Goal: Transaction & Acquisition: Download file/media

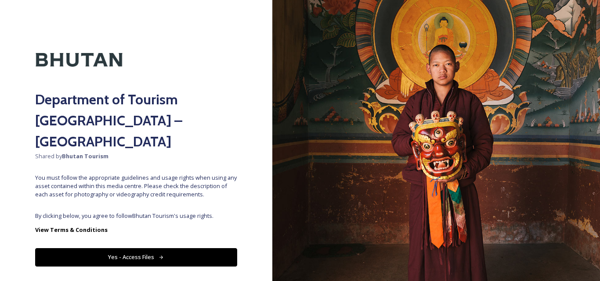
click at [154, 248] on button "Yes - Access Files" at bounding box center [136, 257] width 202 height 18
click at [131, 248] on button "Yes - Access Files" at bounding box center [136, 257] width 202 height 18
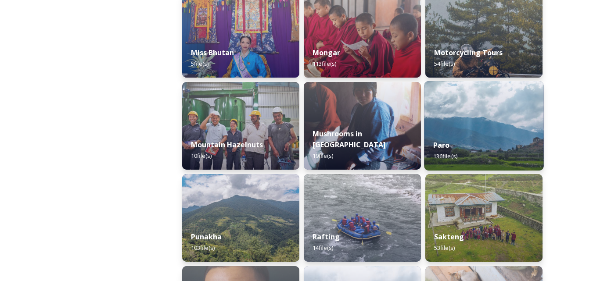
scroll to position [746, 0]
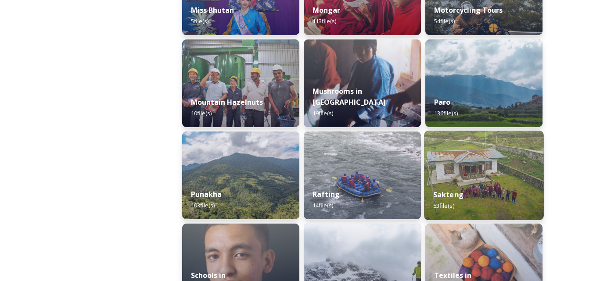
click at [488, 162] on img at bounding box center [483, 176] width 119 height 90
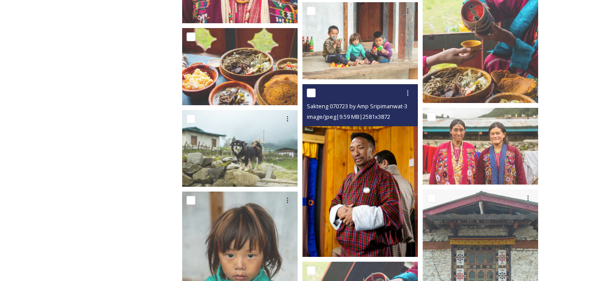
scroll to position [1541, 0]
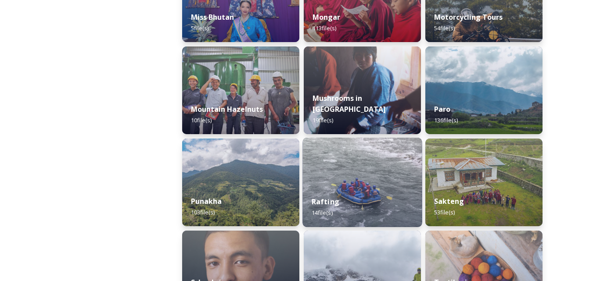
scroll to position [790, 0]
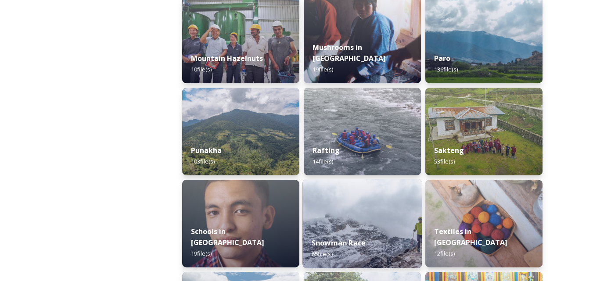
click at [339, 233] on div "Snowman Race 65 file(s)" at bounding box center [361, 249] width 119 height 40
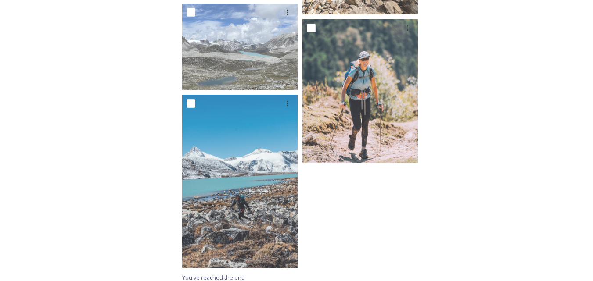
scroll to position [2639, 0]
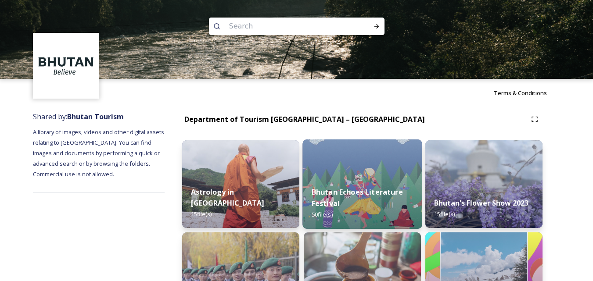
scroll to position [44, 0]
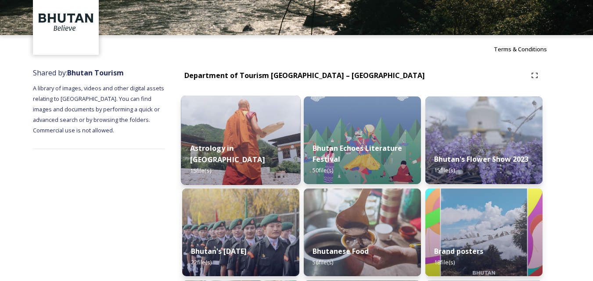
click at [234, 146] on div "Astrology in [GEOGRAPHIC_DATA] 15 file(s)" at bounding box center [240, 159] width 119 height 51
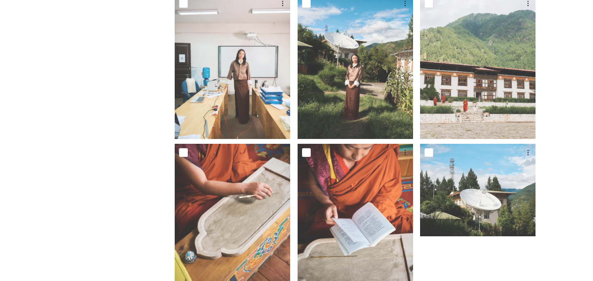
scroll to position [645, 0]
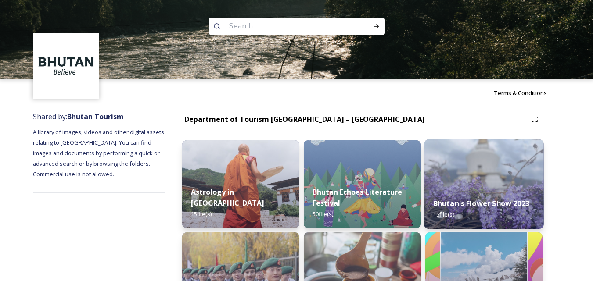
click at [471, 184] on img at bounding box center [483, 185] width 119 height 90
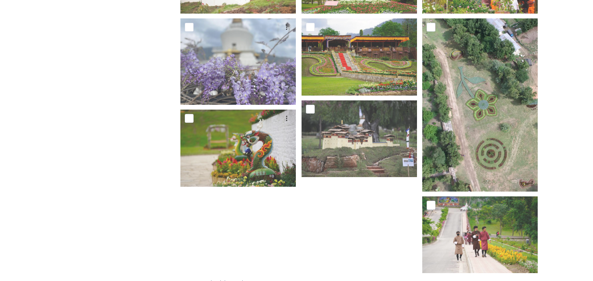
scroll to position [405, 0]
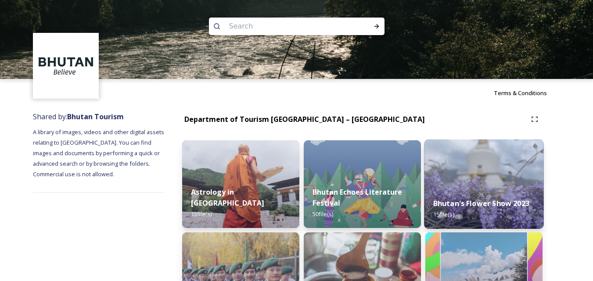
scroll to position [88, 0]
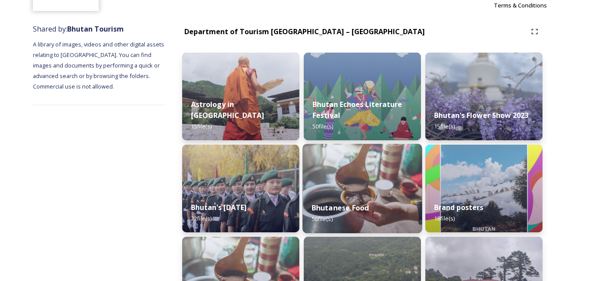
click at [367, 190] on img at bounding box center [361, 189] width 119 height 90
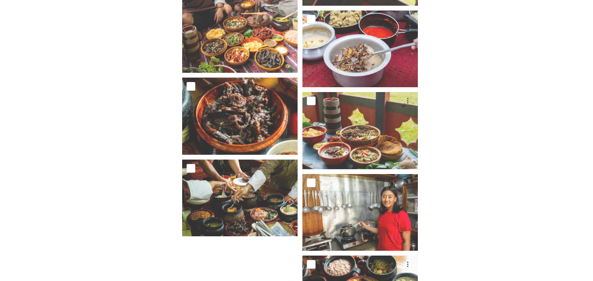
scroll to position [1975, 0]
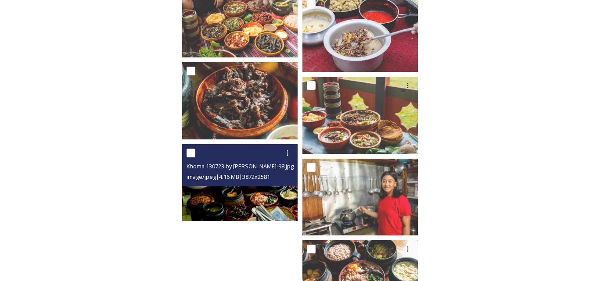
click at [251, 186] on div "Khoma 130723 by [PERSON_NAME]-98.jpg image/jpeg | 4.16 MB | 3872 x 2581" at bounding box center [239, 165] width 115 height 42
click at [248, 199] on img at bounding box center [239, 182] width 115 height 77
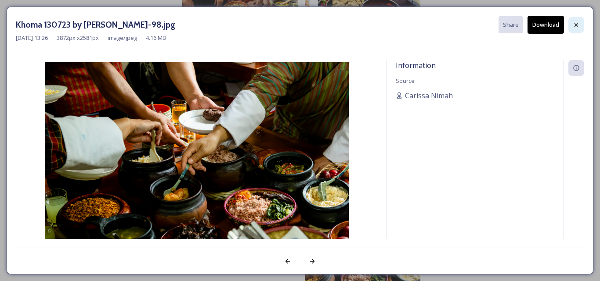
click at [576, 27] on icon at bounding box center [575, 25] width 7 height 7
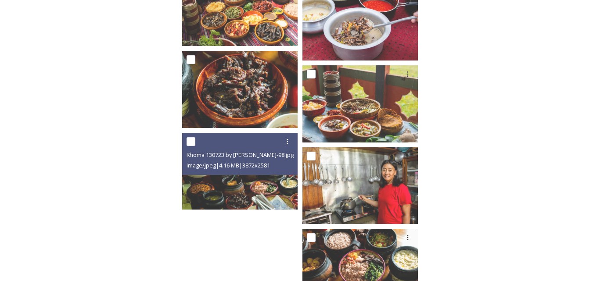
scroll to position [2030, 0]
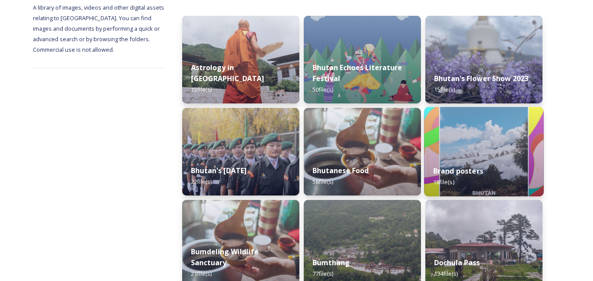
scroll to position [176, 0]
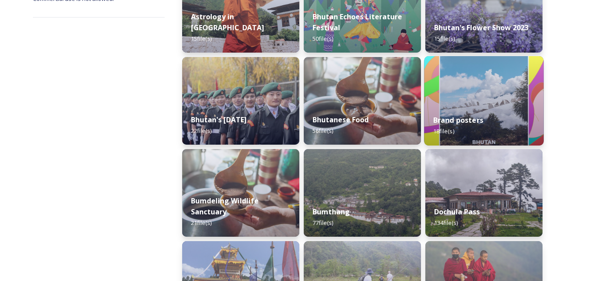
click at [483, 112] on div "Brand posters 18 file(s)" at bounding box center [483, 126] width 119 height 40
click at [472, 112] on div "Brand posters 18 file(s)" at bounding box center [483, 126] width 119 height 40
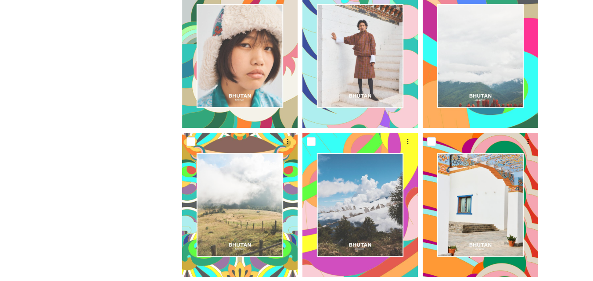
scroll to position [794, 0]
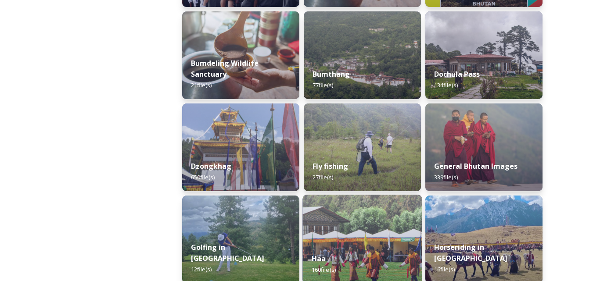
scroll to position [263, 0]
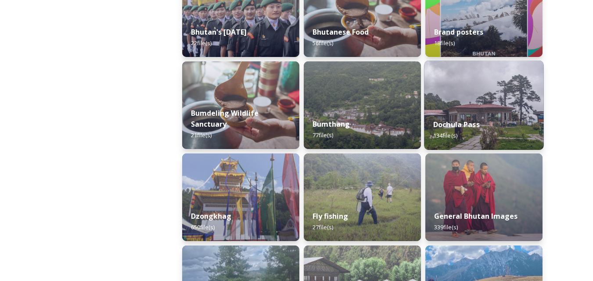
click at [484, 128] on div "Dochula Pass 134 file(s)" at bounding box center [483, 130] width 119 height 40
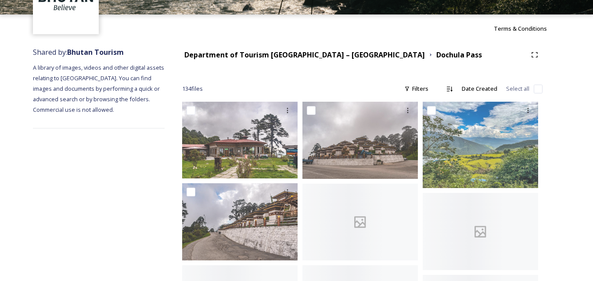
scroll to position [176, 0]
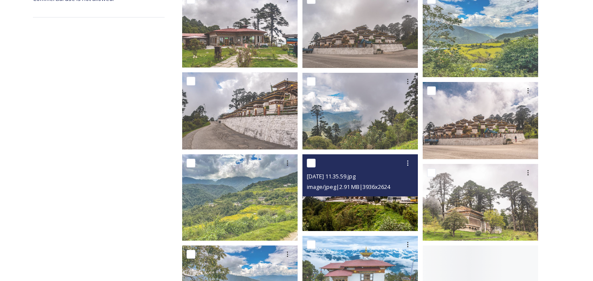
click at [366, 209] on img at bounding box center [359, 192] width 115 height 77
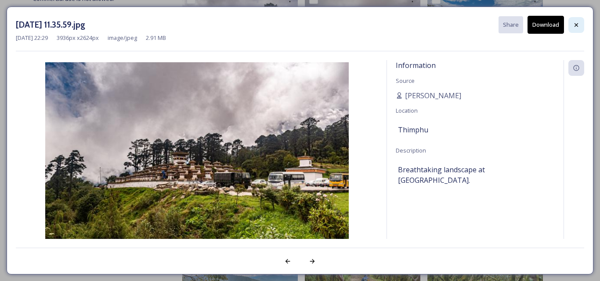
click at [575, 25] on icon at bounding box center [575, 25] width 7 height 7
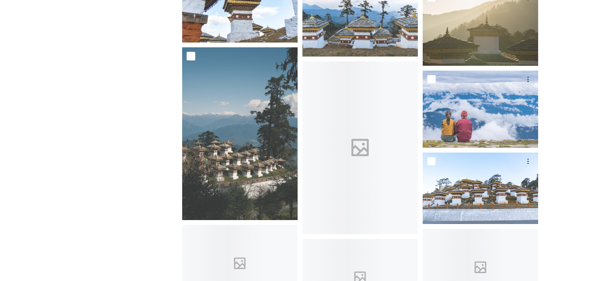
scroll to position [2347, 0]
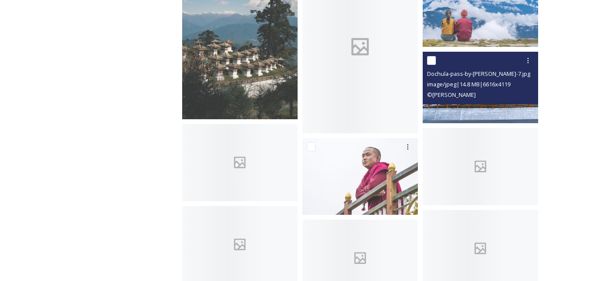
click at [489, 107] on img at bounding box center [480, 88] width 115 height 72
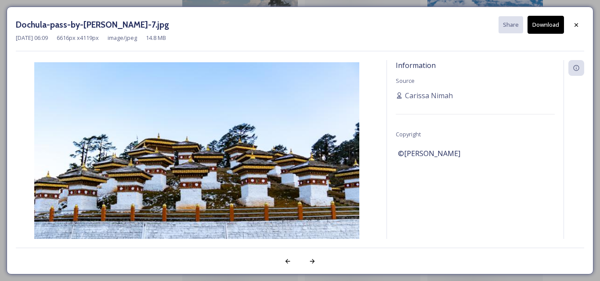
click at [547, 22] on button "Download" at bounding box center [545, 25] width 36 height 18
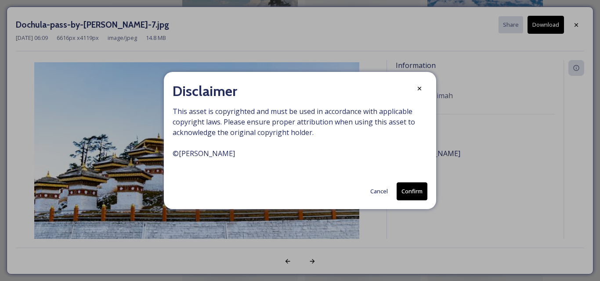
click at [409, 192] on button "Confirm" at bounding box center [411, 192] width 31 height 18
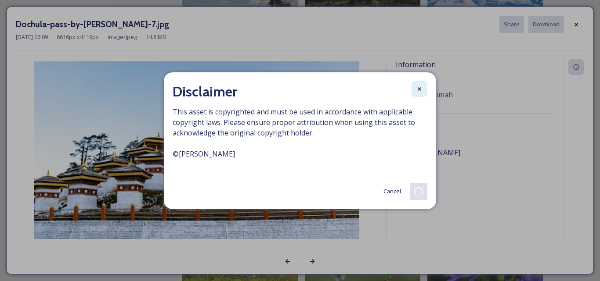
click at [420, 88] on icon at bounding box center [419, 89] width 4 height 4
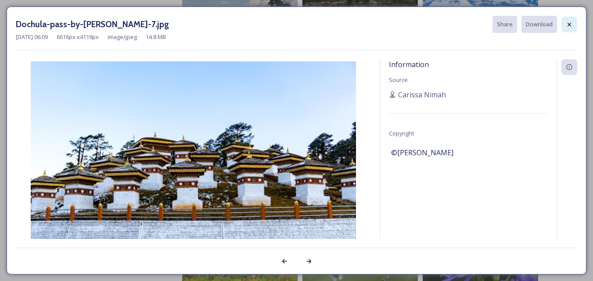
click at [565, 24] on div at bounding box center [569, 25] width 16 height 16
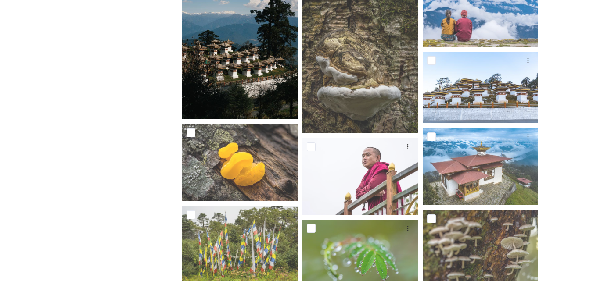
click at [263, 79] on img at bounding box center [239, 32] width 115 height 173
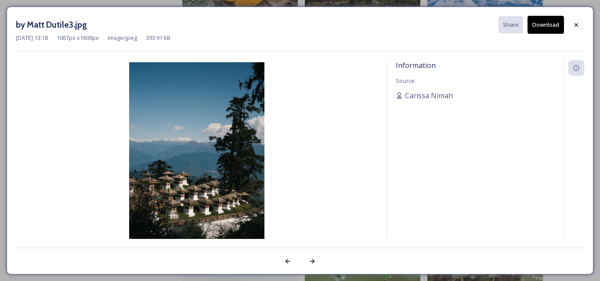
click at [575, 25] on icon at bounding box center [575, 25] width 7 height 7
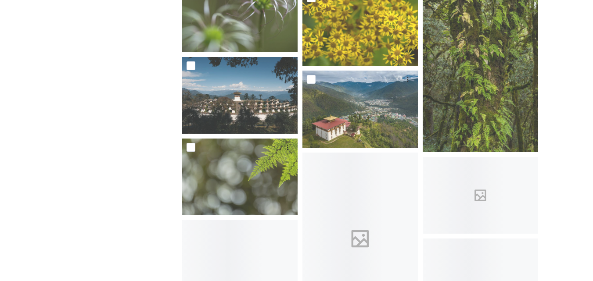
scroll to position [2742, 0]
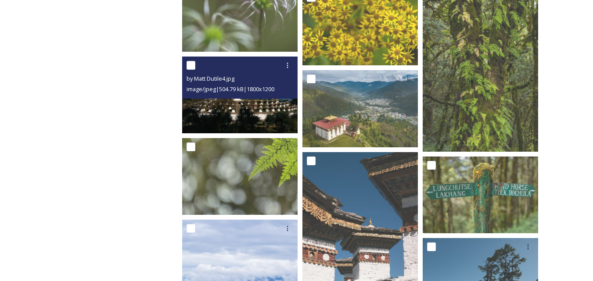
click at [259, 102] on img at bounding box center [239, 94] width 115 height 77
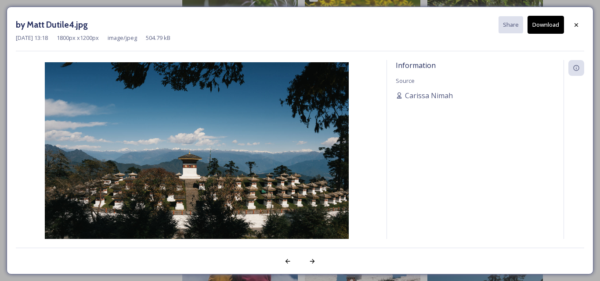
click at [543, 25] on button "Download" at bounding box center [545, 25] width 36 height 18
click at [574, 25] on icon at bounding box center [575, 25] width 7 height 7
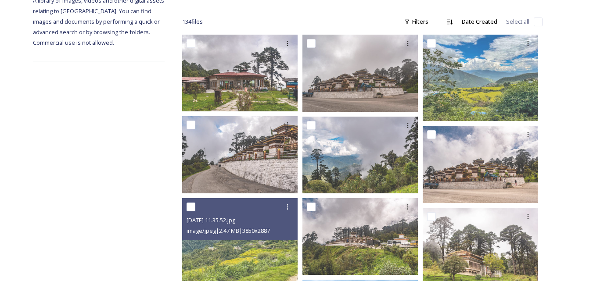
scroll to position [219, 0]
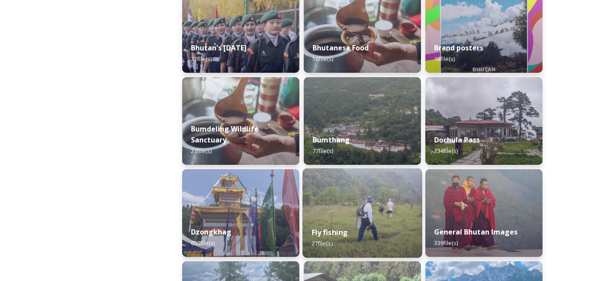
scroll to position [263, 0]
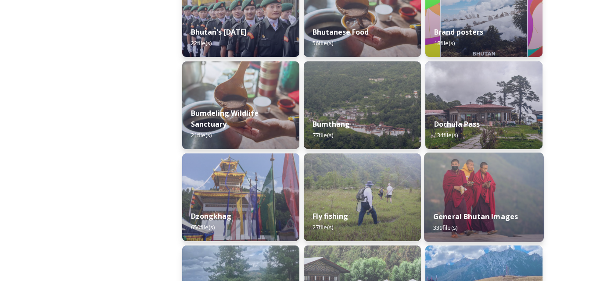
click at [480, 192] on img at bounding box center [483, 198] width 119 height 90
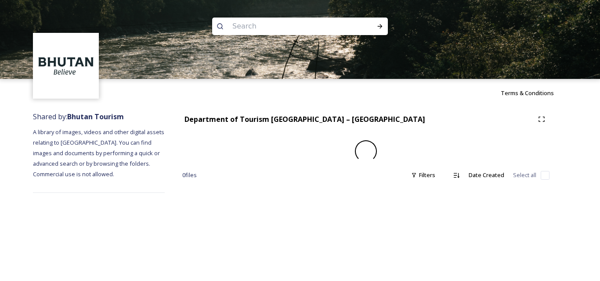
click at [480, 201] on div "Terms & Conditions Shared by: Bhutan Tourism A library of images, videos and ot…" at bounding box center [300, 140] width 600 height 281
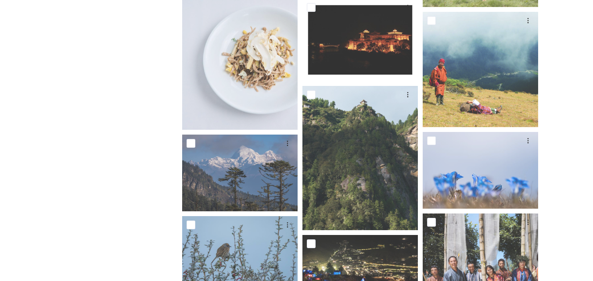
scroll to position [3380, 0]
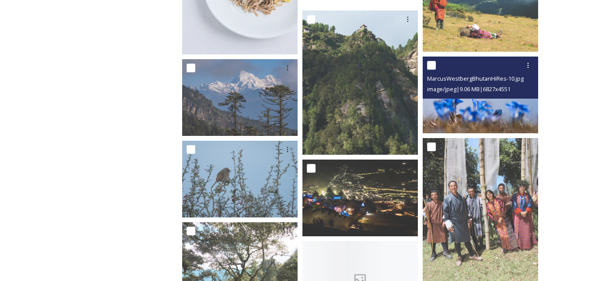
click at [493, 109] on img at bounding box center [480, 95] width 115 height 77
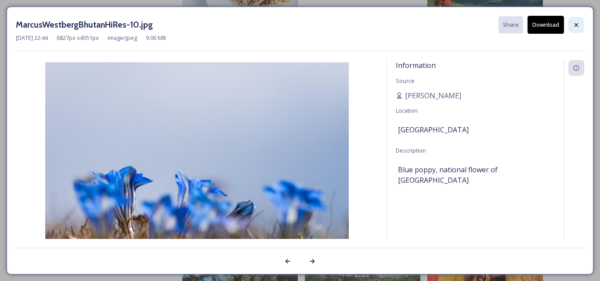
click at [575, 27] on icon at bounding box center [575, 25] width 7 height 7
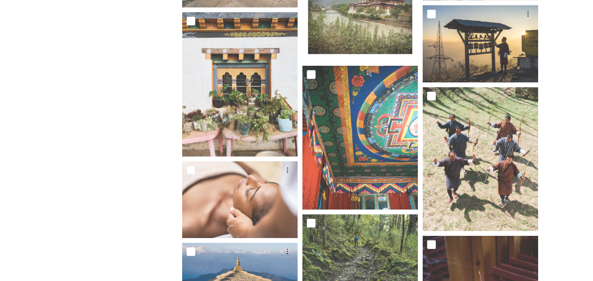
scroll to position [4389, 0]
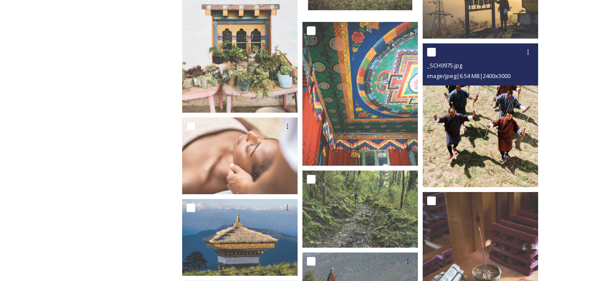
click at [456, 140] on img at bounding box center [480, 115] width 115 height 144
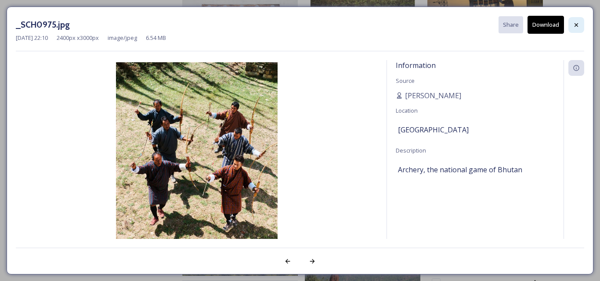
drag, startPoint x: 575, startPoint y: 24, endPoint x: 569, endPoint y: 31, distance: 8.4
click at [575, 24] on icon at bounding box center [575, 25] width 7 height 7
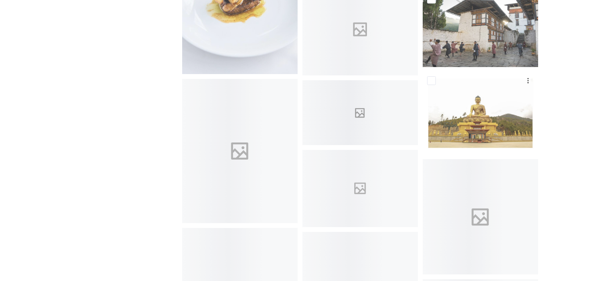
scroll to position [4696, 0]
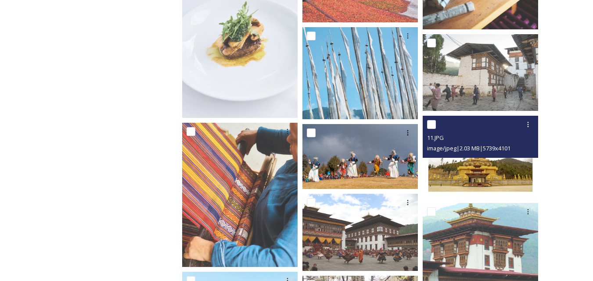
click at [485, 173] on img at bounding box center [480, 157] width 115 height 83
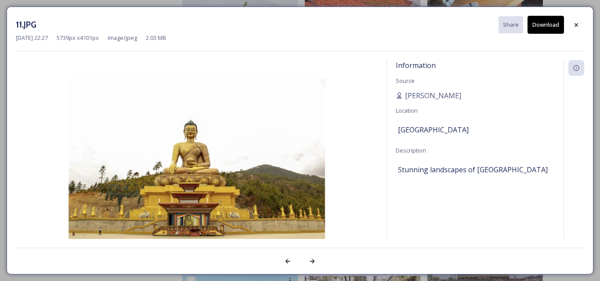
click at [549, 27] on button "Download" at bounding box center [545, 25] width 36 height 18
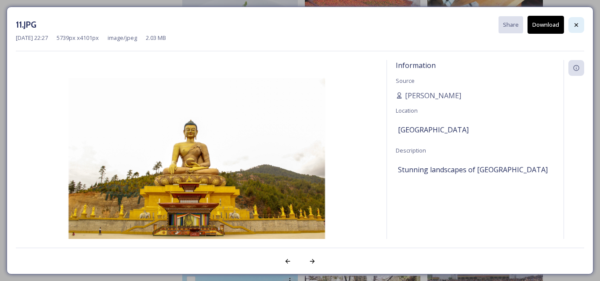
click at [578, 24] on icon at bounding box center [575, 25] width 7 height 7
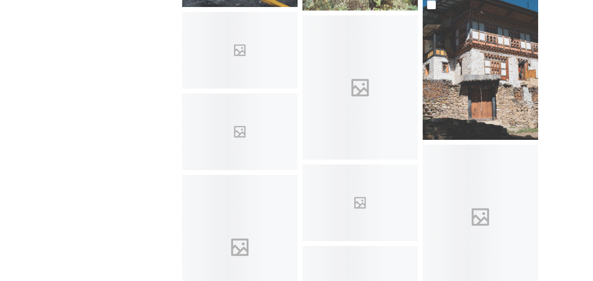
scroll to position [5004, 0]
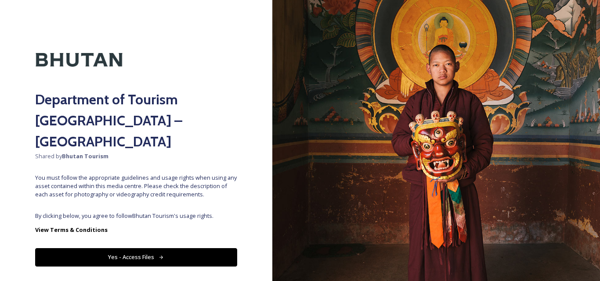
click at [152, 248] on button "Yes - Access Files" at bounding box center [136, 257] width 202 height 18
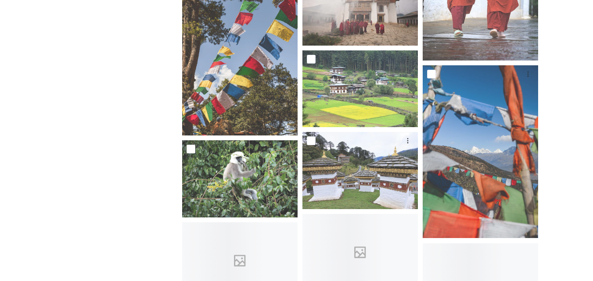
scroll to position [7792, 0]
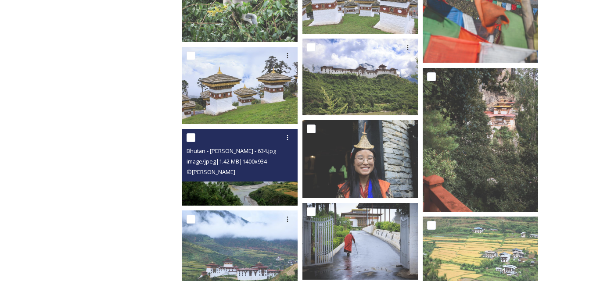
click at [252, 191] on img at bounding box center [239, 167] width 115 height 77
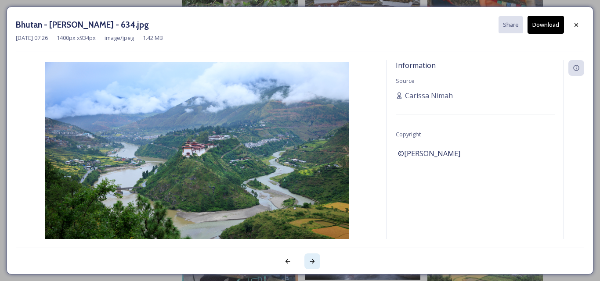
click at [313, 262] on icon at bounding box center [312, 261] width 5 height 4
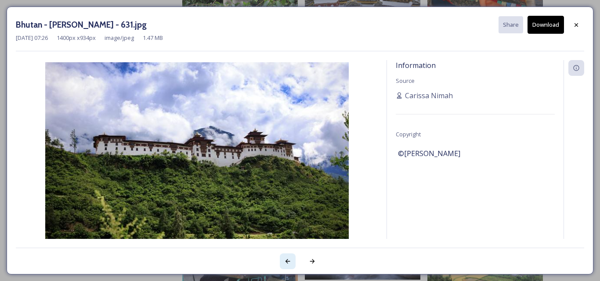
click at [284, 264] on icon at bounding box center [287, 261] width 7 height 7
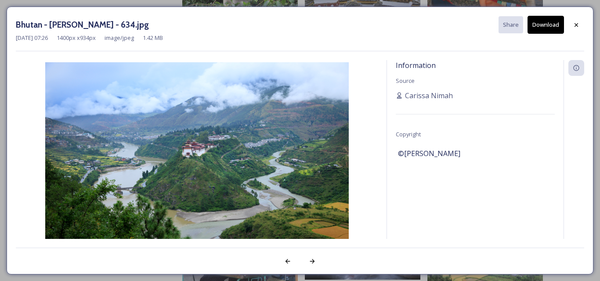
click at [546, 27] on button "Download" at bounding box center [545, 25] width 36 height 18
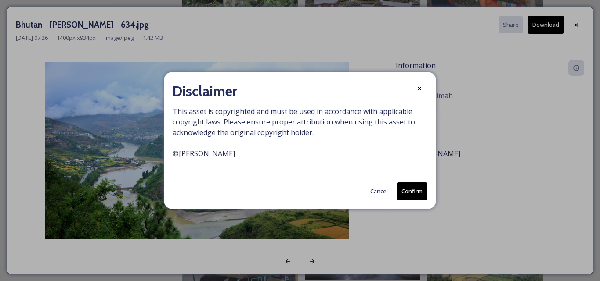
click at [410, 189] on button "Confirm" at bounding box center [411, 192] width 31 height 18
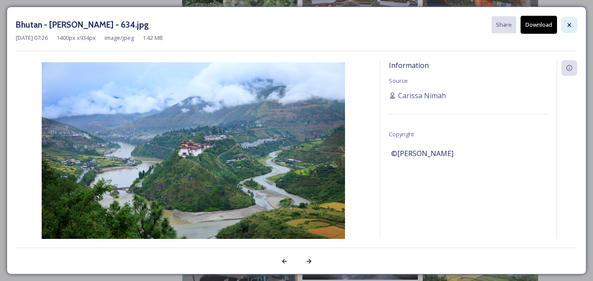
click at [568, 24] on icon at bounding box center [570, 25] width 4 height 4
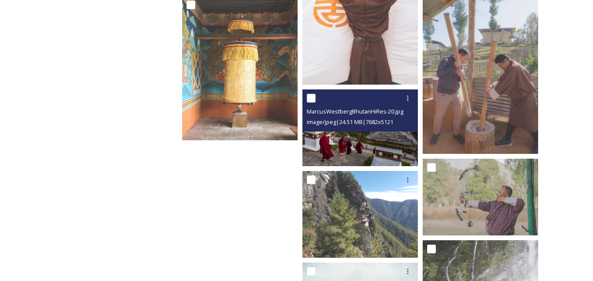
scroll to position [13805, 0]
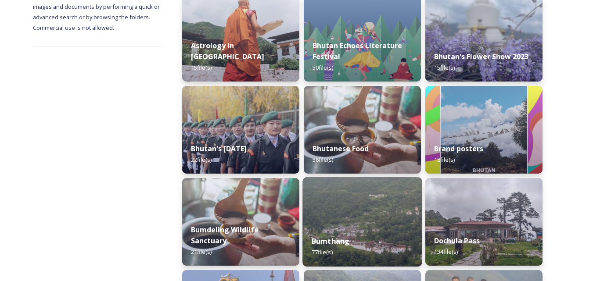
scroll to position [219, 0]
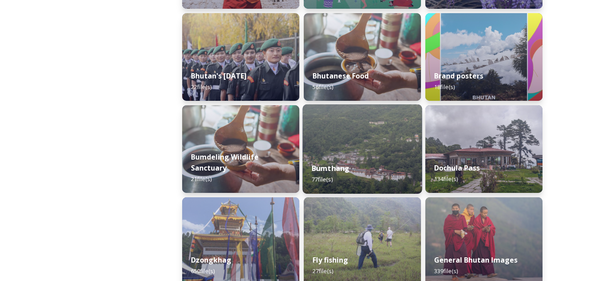
click at [350, 159] on div "Bumthang 77 file(s)" at bounding box center [361, 174] width 119 height 40
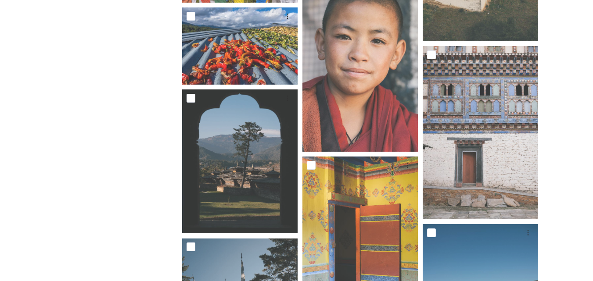
scroll to position [2072, 0]
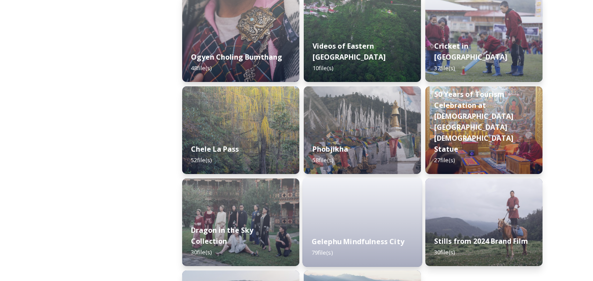
scroll to position [1523, 0]
